Goal: Use online tool/utility: Utilize a website feature to perform a specific function

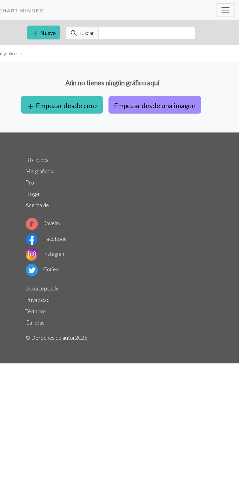
click at [149, 96] on font "Empezar desde una imagen" at bounding box center [159, 100] width 77 height 8
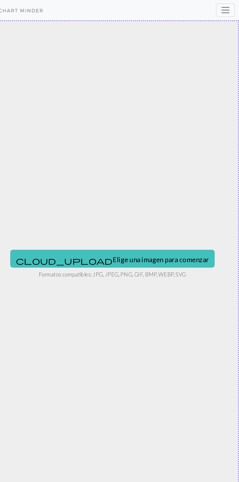
click at [145, 244] on font "Elige una imagen para comenzar" at bounding box center [165, 245] width 91 height 8
type input "C:\fakepath\1000372952.jpg"
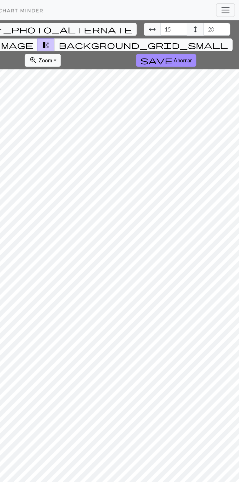
click at [154, 28] on span "arrow_range" at bounding box center [158, 27] width 8 height 9
click at [165, 28] on input "15" at bounding box center [177, 28] width 25 height 12
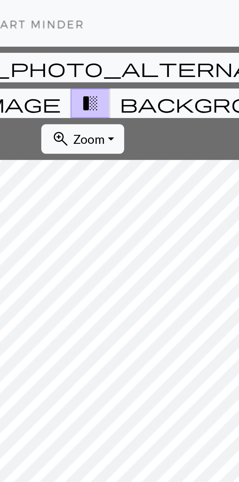
click at [206, 26] on input "20" at bounding box center [218, 28] width 25 height 12
type input "2"
type input "80"
click at [165, 29] on input "15" at bounding box center [177, 28] width 25 height 12
type input "1"
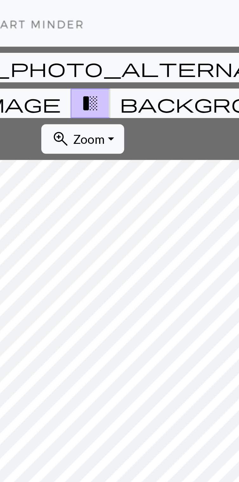
type input "60"
click at [206, 26] on input "80" at bounding box center [218, 28] width 25 height 12
type input "8"
type input "160"
click at [165, 30] on input "60" at bounding box center [177, 28] width 25 height 12
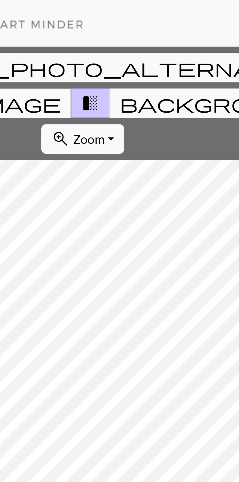
type input "6"
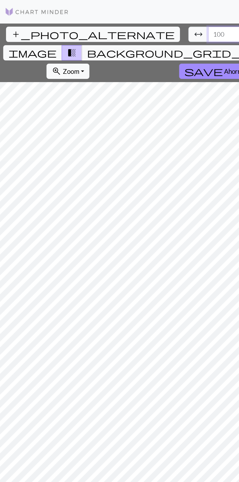
type input "100"
click at [178, 54] on font "Ahorrar" at bounding box center [186, 57] width 17 height 6
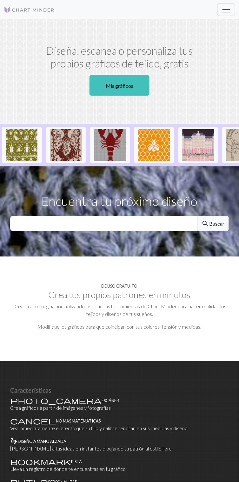
click at [123, 86] on font "Mis gráficos" at bounding box center [120, 86] width 28 height 6
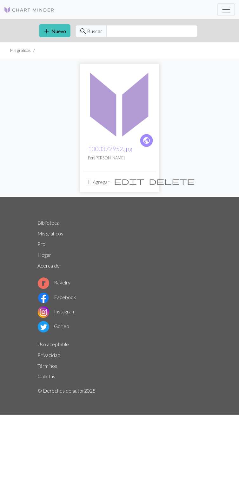
click at [115, 139] on img at bounding box center [119, 103] width 73 height 73
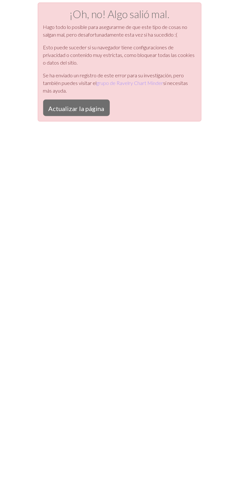
click at [89, 109] on font "Actualizar la página" at bounding box center [77, 109] width 56 height 8
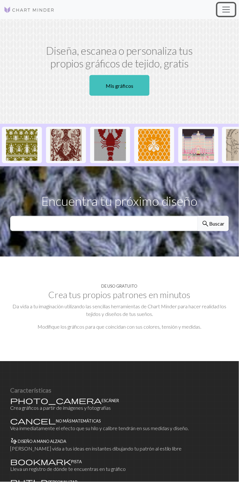
click at [228, 7] on span "Cambiar navegación" at bounding box center [227, 10] width 10 height 10
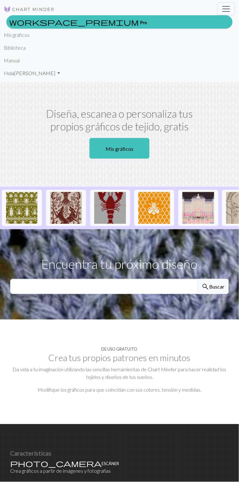
click at [36, 73] on font "[PERSON_NAME]" at bounding box center [34, 73] width 41 height 6
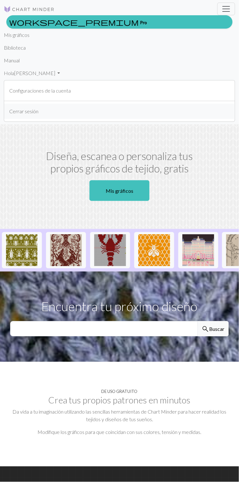
click at [69, 111] on button "Cerrar sesión" at bounding box center [119, 111] width 231 height 15
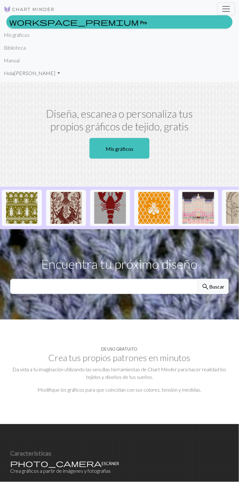
click at [31, 73] on font "[PERSON_NAME]" at bounding box center [34, 73] width 41 height 6
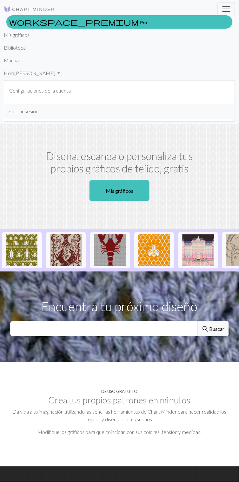
click at [24, 114] on font "Cerrar sesión" at bounding box center [23, 111] width 29 height 6
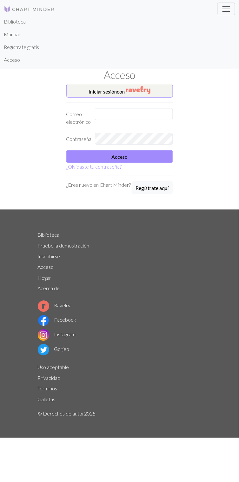
click at [17, 34] on font "Manual" at bounding box center [12, 34] width 16 height 6
